Goal: Navigation & Orientation: Find specific page/section

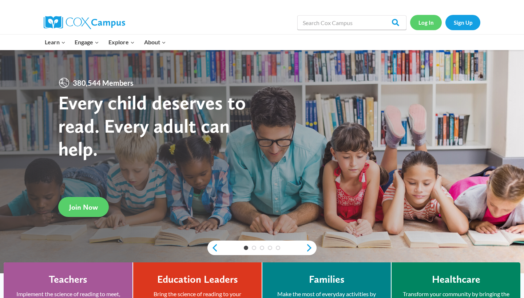
click at [428, 25] on link "Log In" at bounding box center [426, 22] width 32 height 15
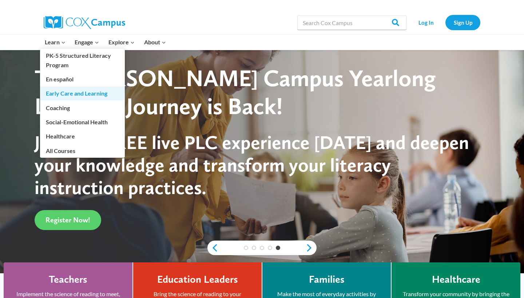
click at [96, 93] on link "Early Care and Learning" at bounding box center [82, 94] width 85 height 14
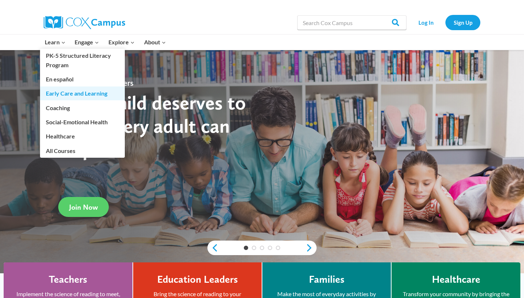
click at [73, 92] on link "Early Care and Learning" at bounding box center [82, 94] width 85 height 14
